Goal: Task Accomplishment & Management: Use online tool/utility

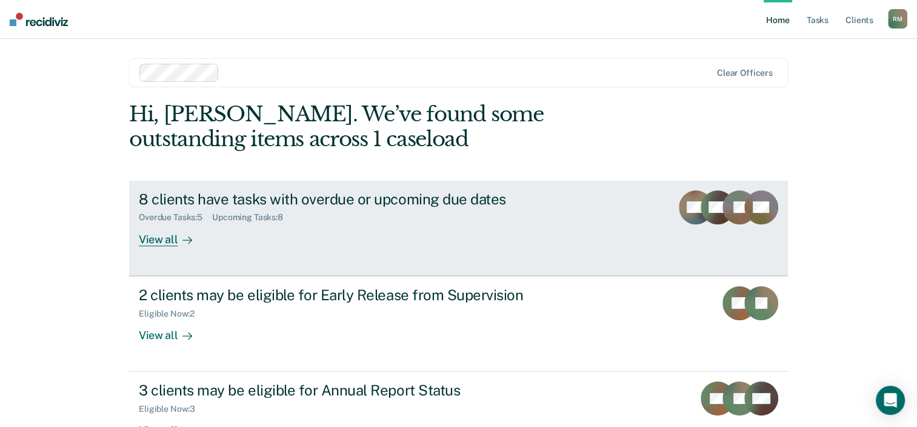
click at [165, 235] on div "View all" at bounding box center [173, 234] width 68 height 24
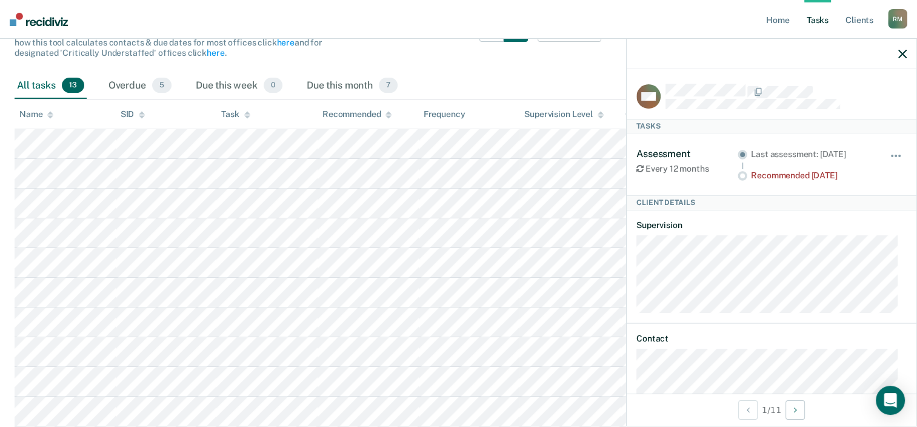
click at [902, 52] on icon "button" at bounding box center [902, 54] width 8 height 8
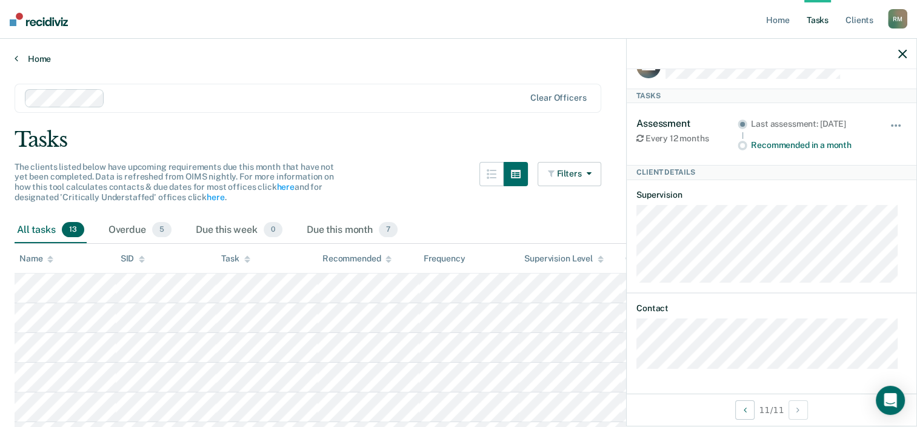
click at [411, 62] on link "Home" at bounding box center [459, 58] width 888 height 11
